Goal: Book appointment/travel/reservation

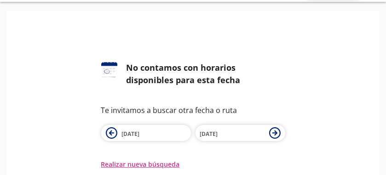
scroll to position [48, 0]
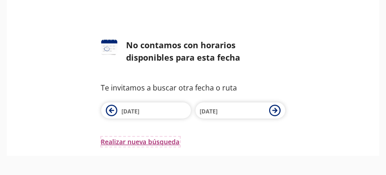
click at [136, 141] on button "Realizar nueva búsqueda" at bounding box center [140, 142] width 79 height 10
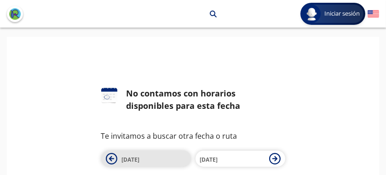
click at [133, 158] on span "13 Oct" at bounding box center [131, 160] width 18 height 8
click at [112, 158] on icon at bounding box center [112, 159] width 12 height 12
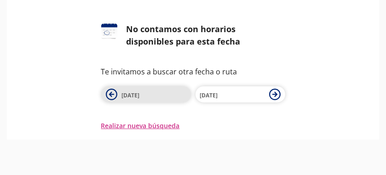
scroll to position [75, 0]
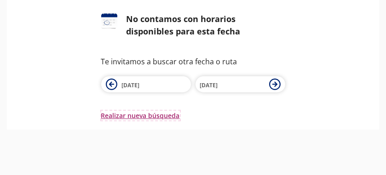
click at [143, 116] on button "Realizar nueva búsqueda" at bounding box center [140, 116] width 79 height 10
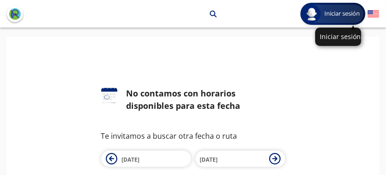
scroll to position [1, 0]
